Goal: Navigation & Orientation: Go to known website

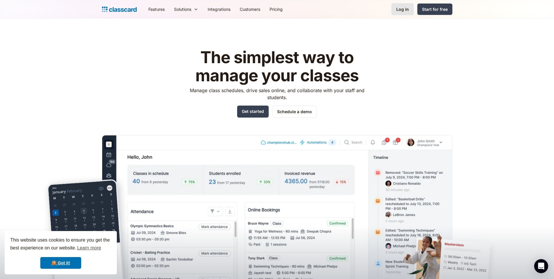
click at [402, 10] on div "Log in" at bounding box center [402, 9] width 13 height 6
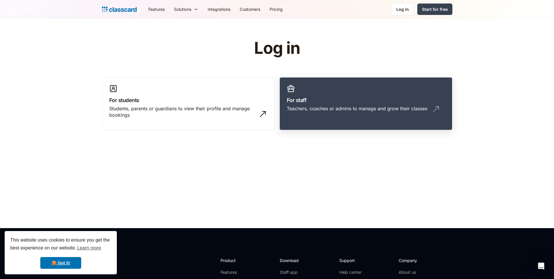
click at [330, 102] on h3 "For staff" at bounding box center [366, 100] width 158 height 8
